Goal: Transaction & Acquisition: Download file/media

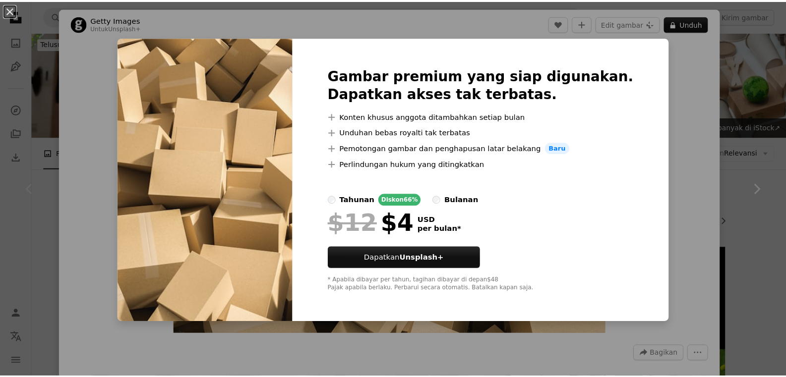
scroll to position [76, 0]
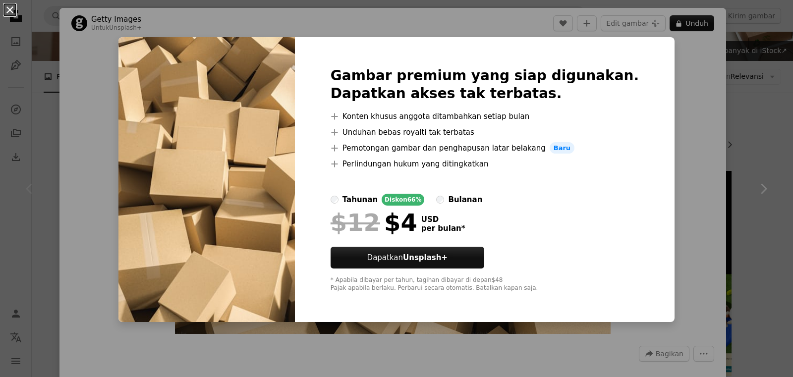
click at [10, 6] on button "An X shape" at bounding box center [10, 10] width 12 height 12
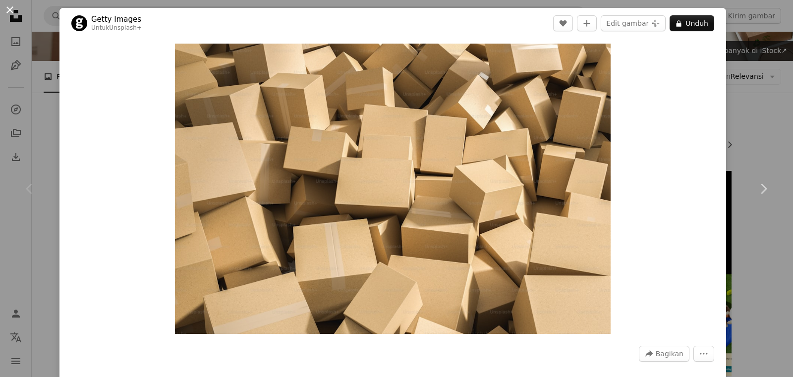
click at [9, 11] on button "An X shape" at bounding box center [10, 10] width 12 height 12
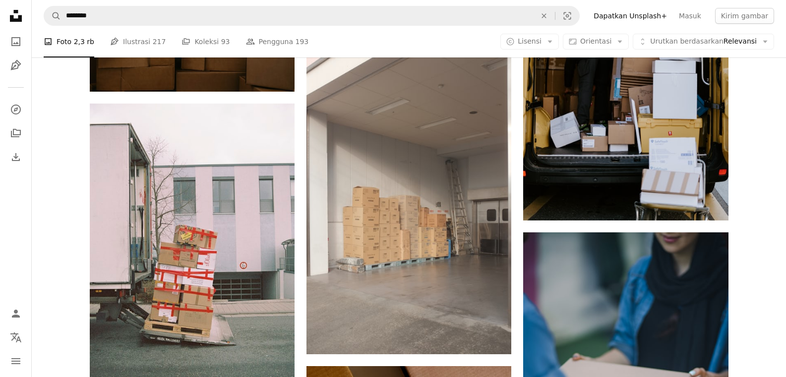
scroll to position [493, 0]
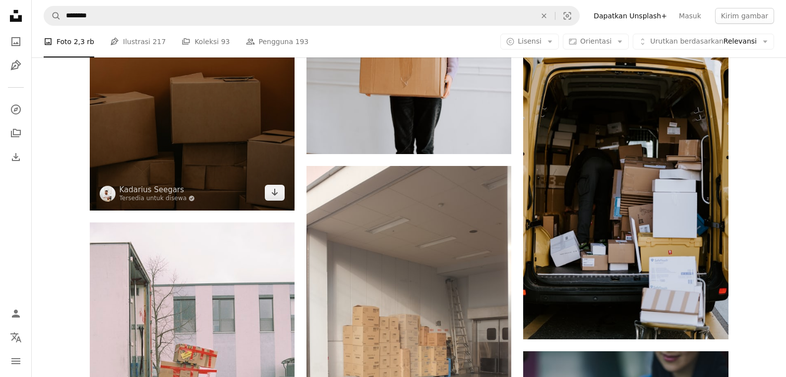
click at [199, 154] on img at bounding box center [192, 56] width 205 height 307
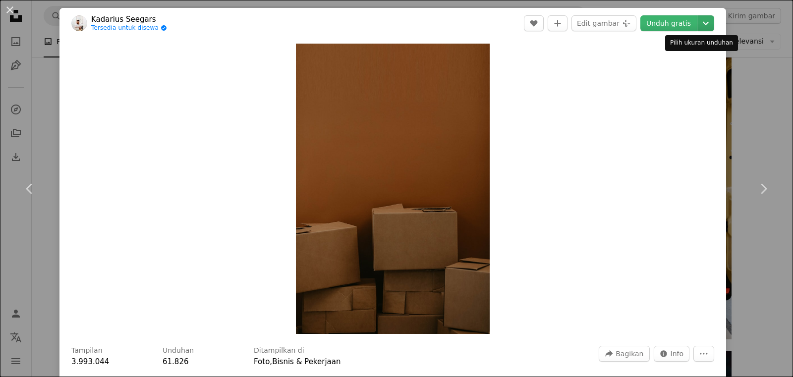
click at [701, 25] on icon "Chevron down" at bounding box center [706, 23] width 16 height 12
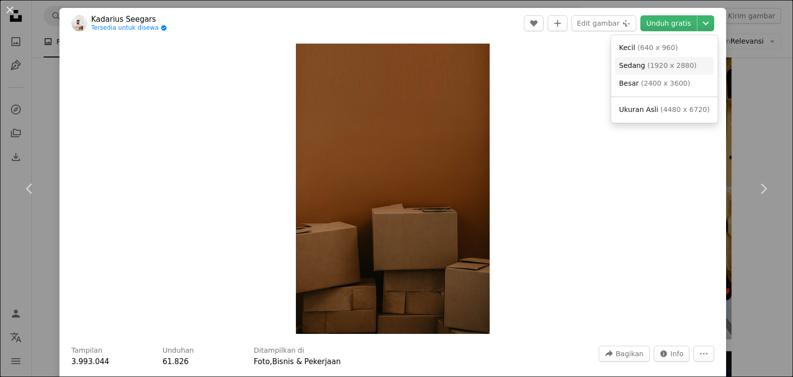
click at [660, 62] on span "( 1920 x 2880 )" at bounding box center [672, 65] width 49 height 8
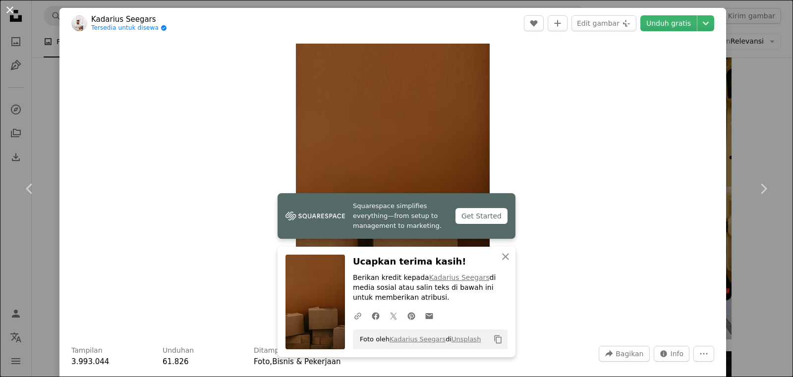
click at [12, 10] on button "An X shape" at bounding box center [10, 10] width 12 height 12
